Goal: Task Accomplishment & Management: Use online tool/utility

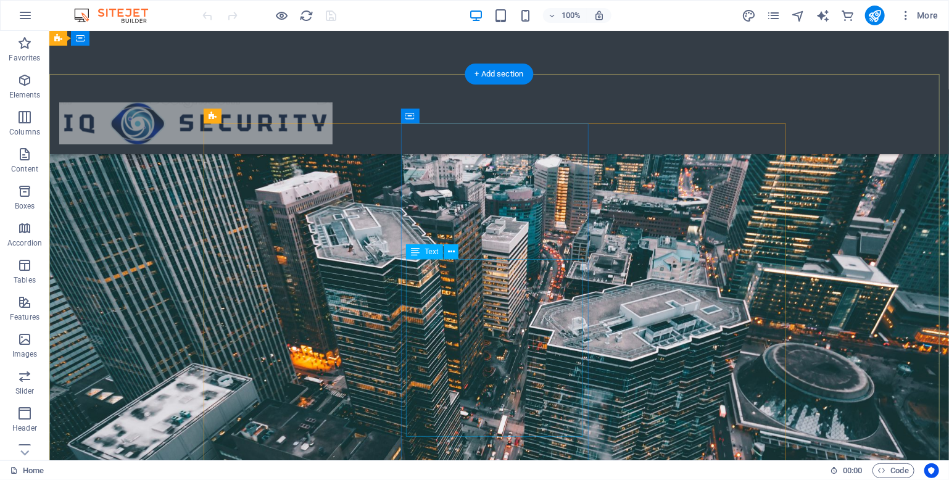
scroll to position [14, 0]
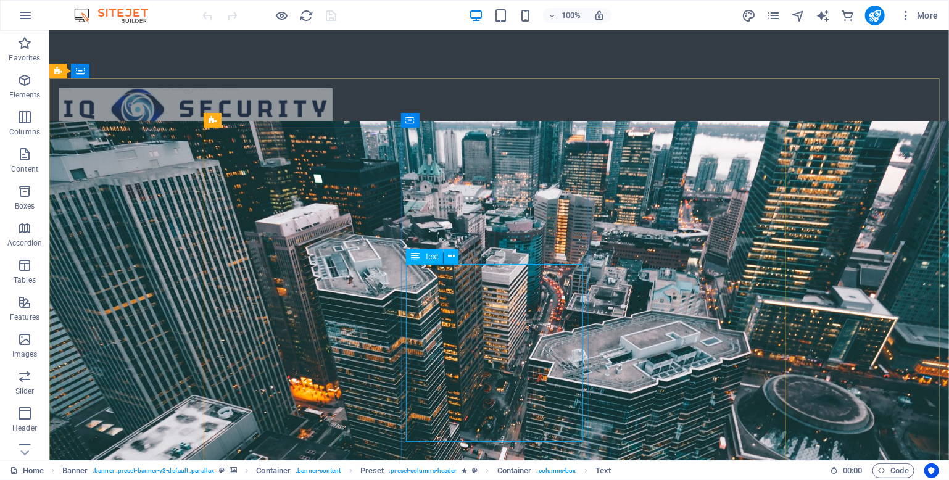
click at [432, 257] on span "Text" at bounding box center [432, 256] width 14 height 7
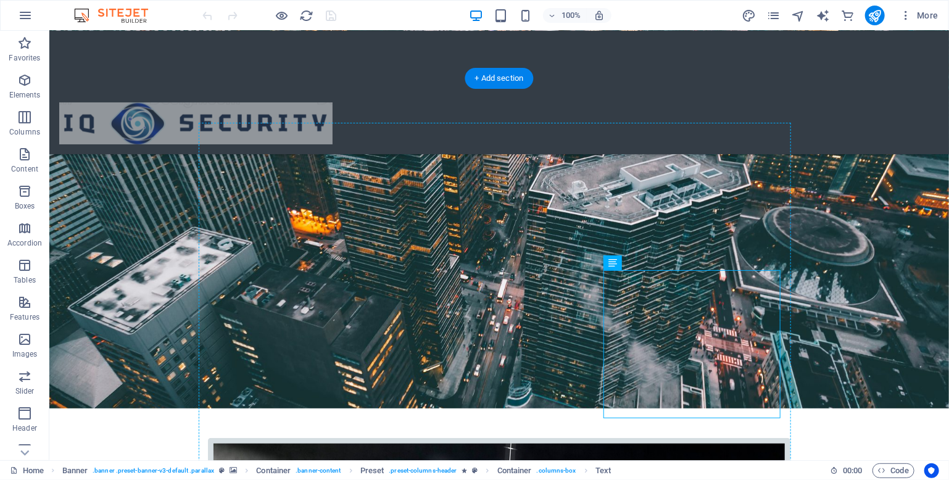
drag, startPoint x: 777, startPoint y: 415, endPoint x: 777, endPoint y: 423, distance: 7.4
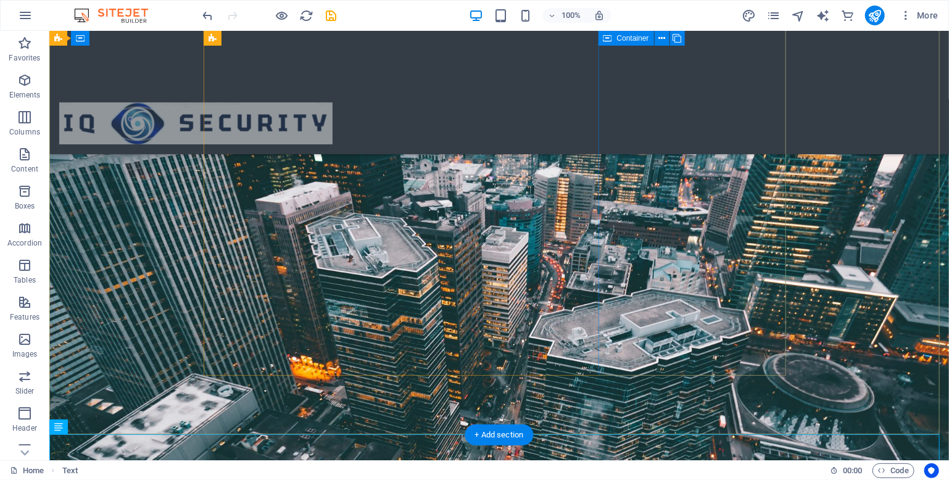
scroll to position [0, 0]
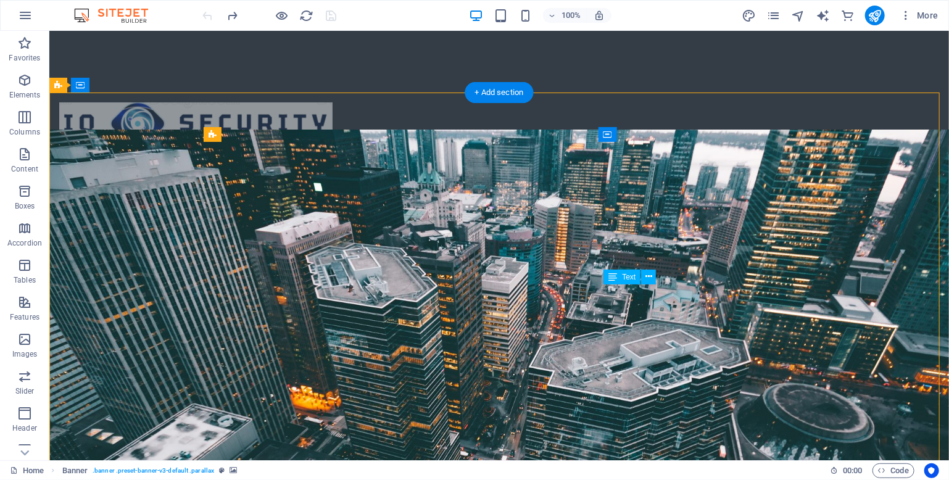
drag, startPoint x: 702, startPoint y: 301, endPoint x: 709, endPoint y: 309, distance: 10.5
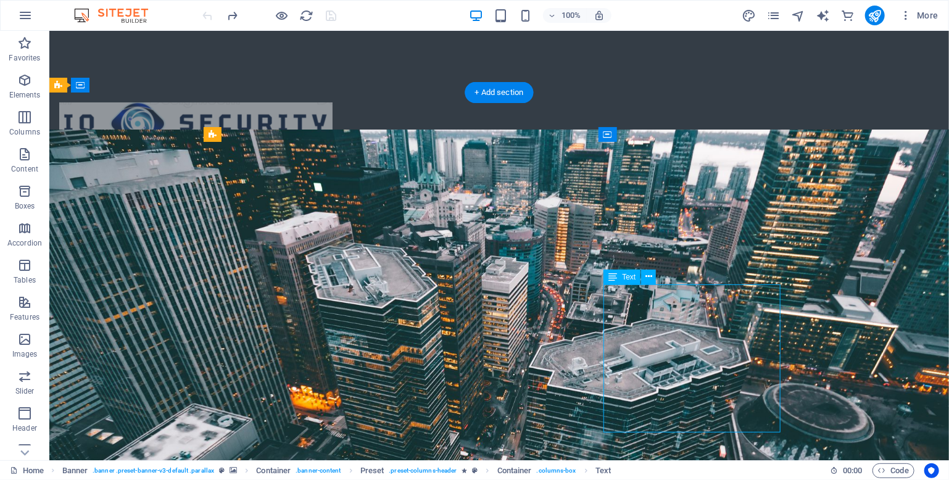
drag, startPoint x: 709, startPoint y: 310, endPoint x: 708, endPoint y: 295, distance: 14.9
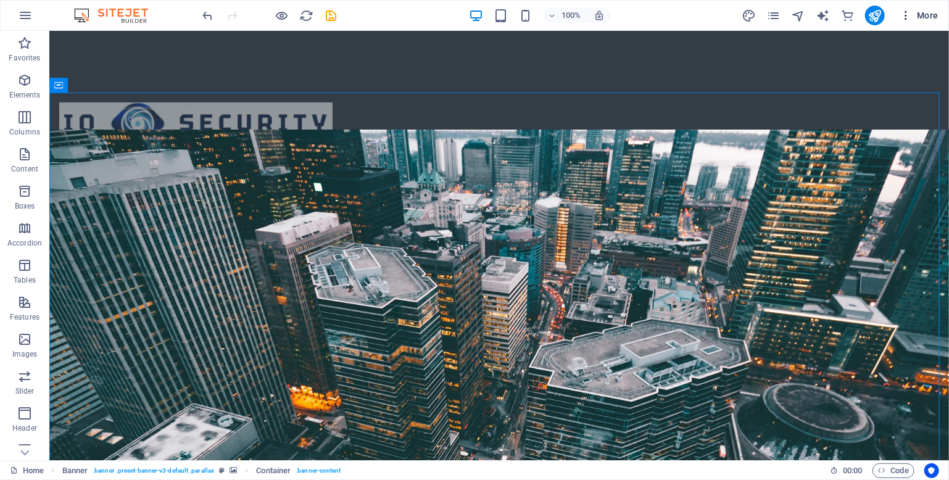
click at [904, 16] on icon "button" at bounding box center [906, 15] width 12 height 12
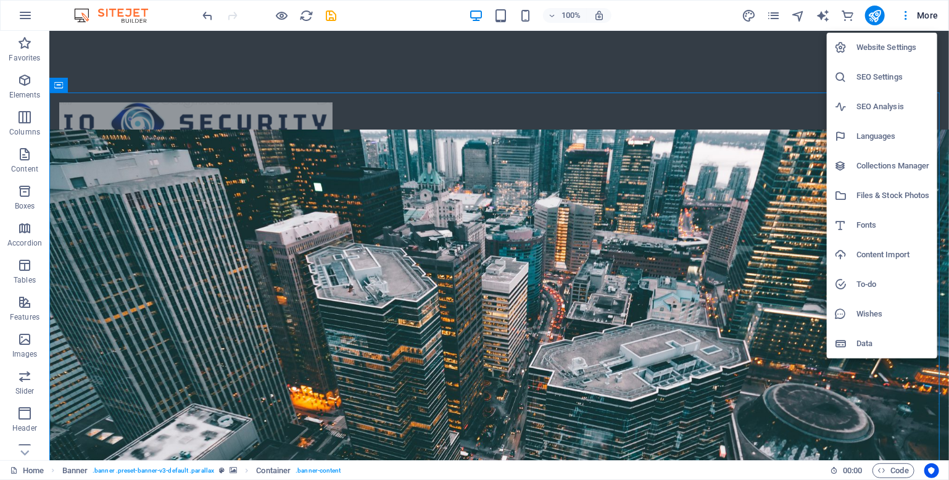
click at [899, 49] on h6 "Website Settings" at bounding box center [893, 47] width 73 height 15
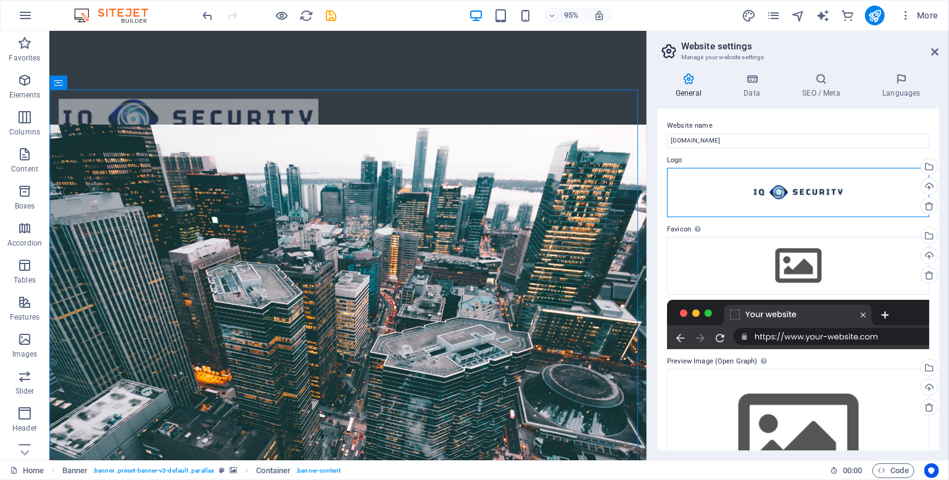
click at [755, 181] on div "Drag files here, click to choose files or select files from Files or our free s…" at bounding box center [798, 192] width 262 height 49
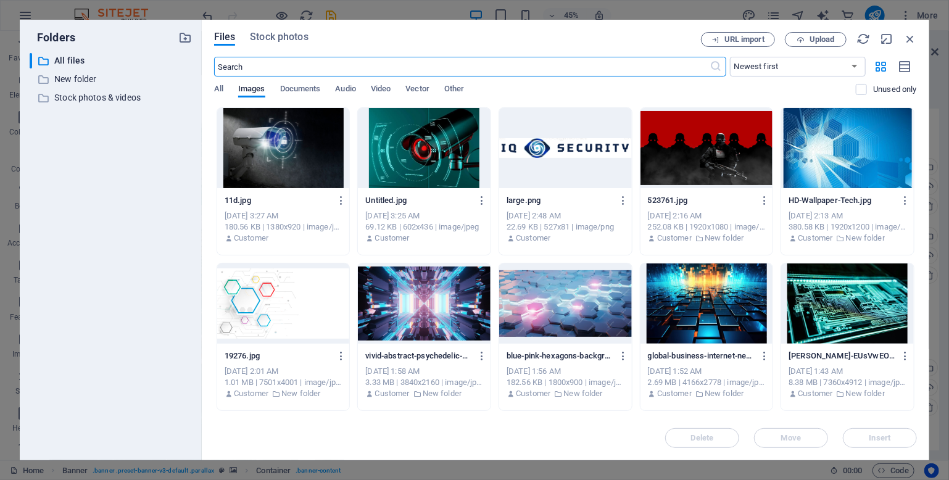
click at [551, 156] on div at bounding box center [565, 148] width 133 height 80
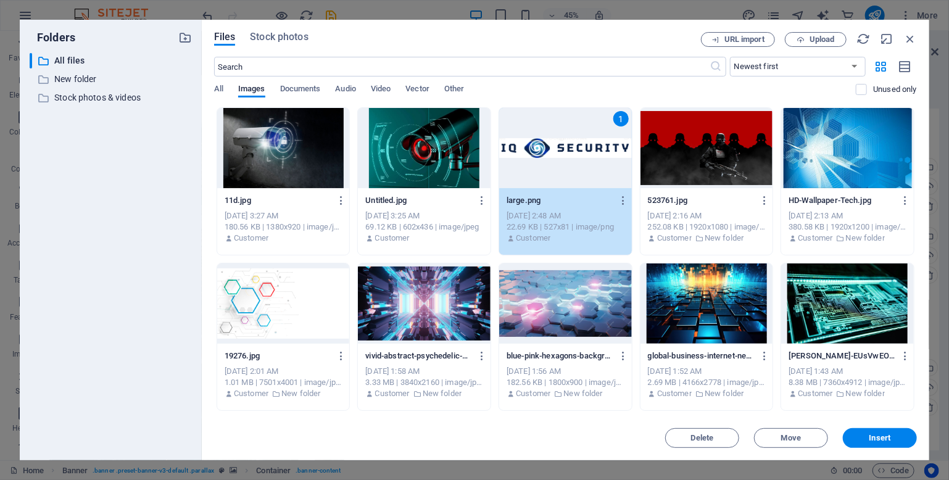
click at [551, 156] on div "1" at bounding box center [565, 148] width 133 height 80
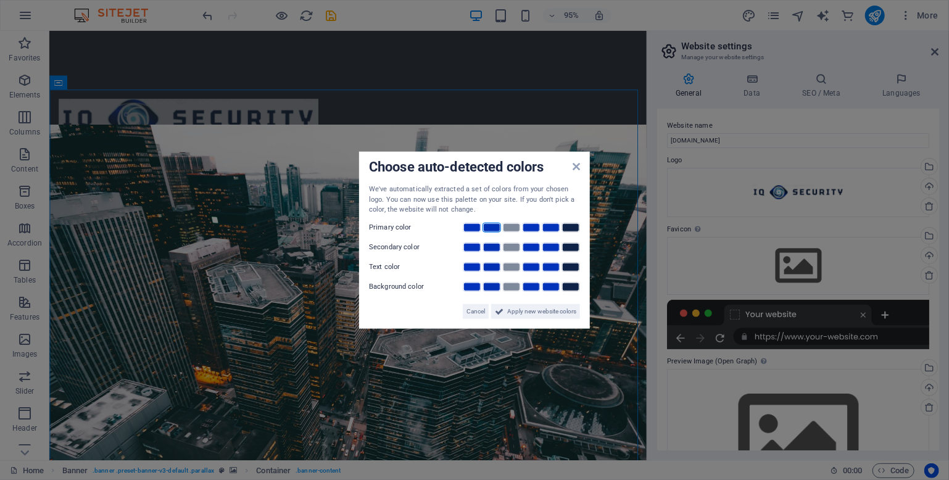
click at [493, 226] on link at bounding box center [492, 227] width 19 height 10
drag, startPoint x: 499, startPoint y: 295, endPoint x: 524, endPoint y: 312, distance: 29.8
click at [524, 312] on span "Apply new website colors" at bounding box center [541, 311] width 69 height 15
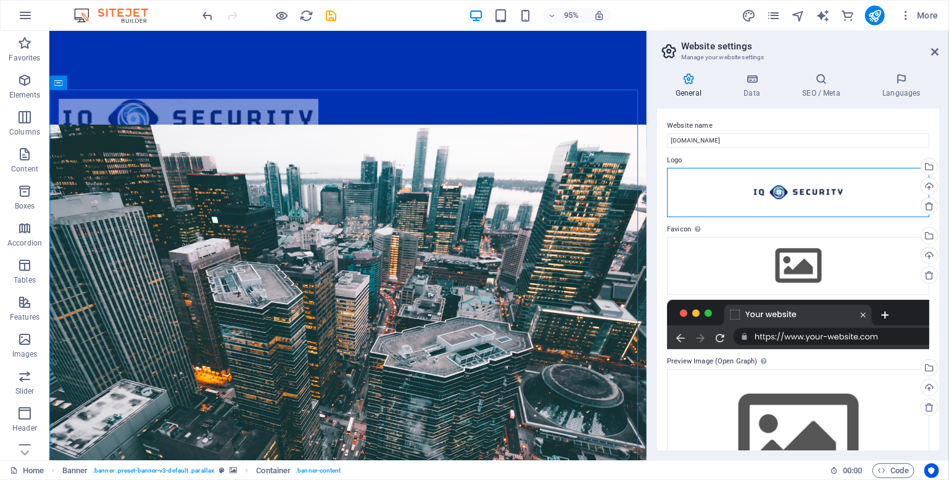
click at [725, 188] on div "Drag files here, click to choose files or select files from Files or our free s…" at bounding box center [798, 192] width 262 height 49
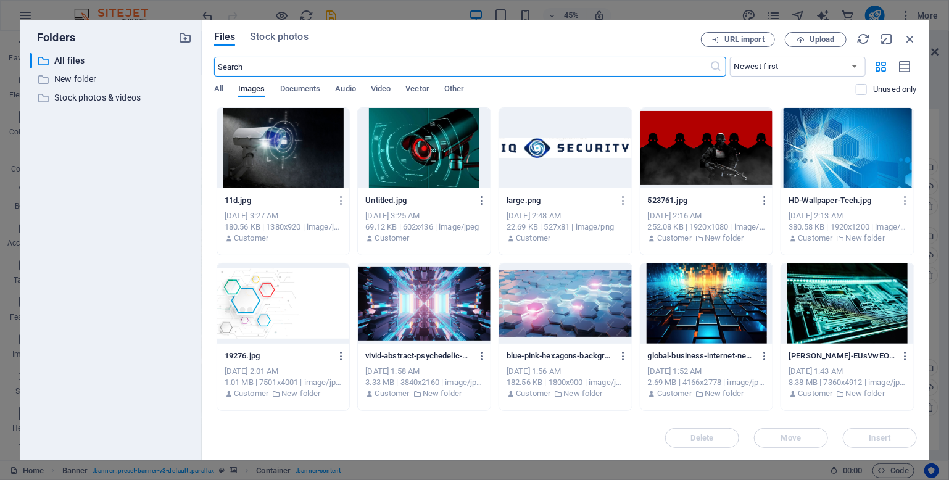
click at [569, 148] on div at bounding box center [565, 148] width 133 height 80
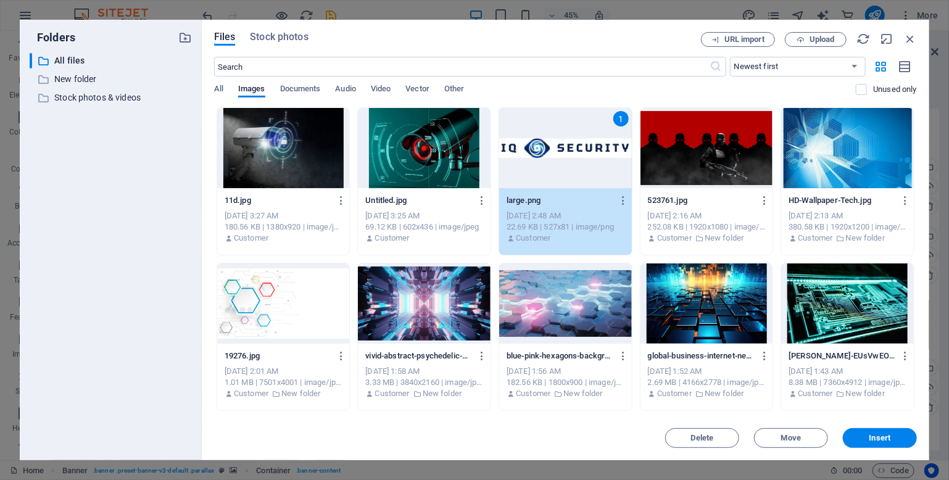
click at [569, 148] on div "1" at bounding box center [565, 148] width 133 height 80
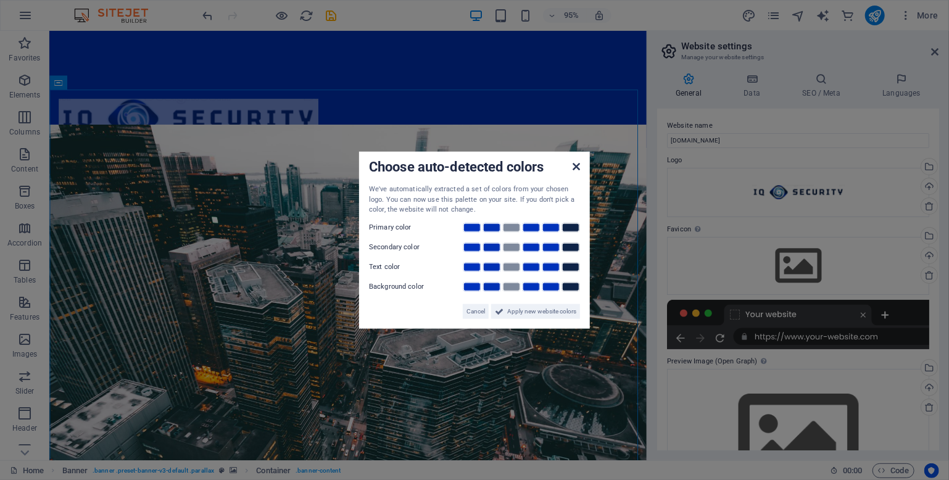
click at [578, 168] on icon at bounding box center [576, 167] width 7 height 10
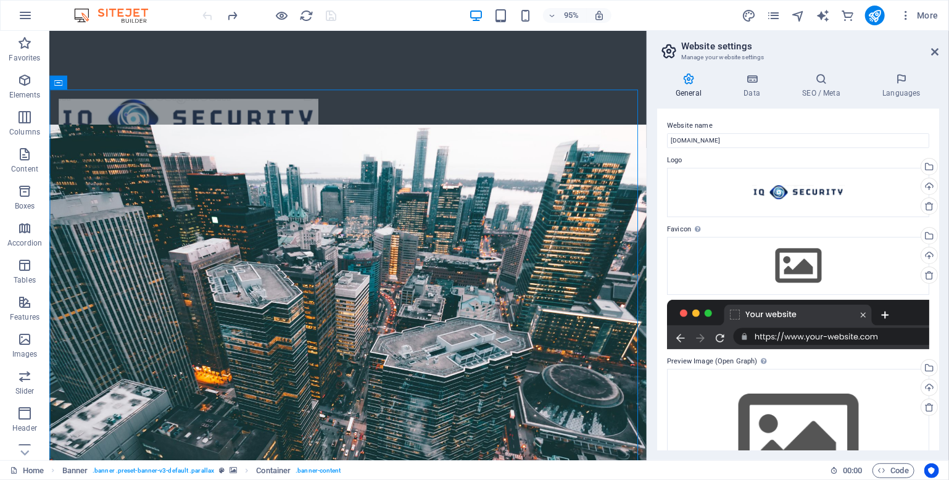
click at [934, 57] on header "Website settings Manage your website settings" at bounding box center [800, 47] width 280 height 32
click at [933, 52] on icon at bounding box center [935, 52] width 7 height 10
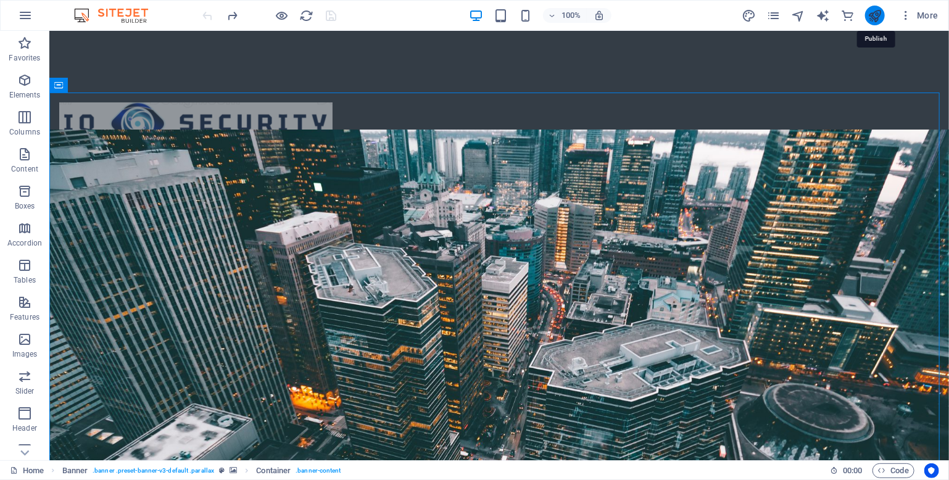
click at [878, 15] on icon "publish" at bounding box center [875, 16] width 14 height 14
